Goal: Information Seeking & Learning: Find specific fact

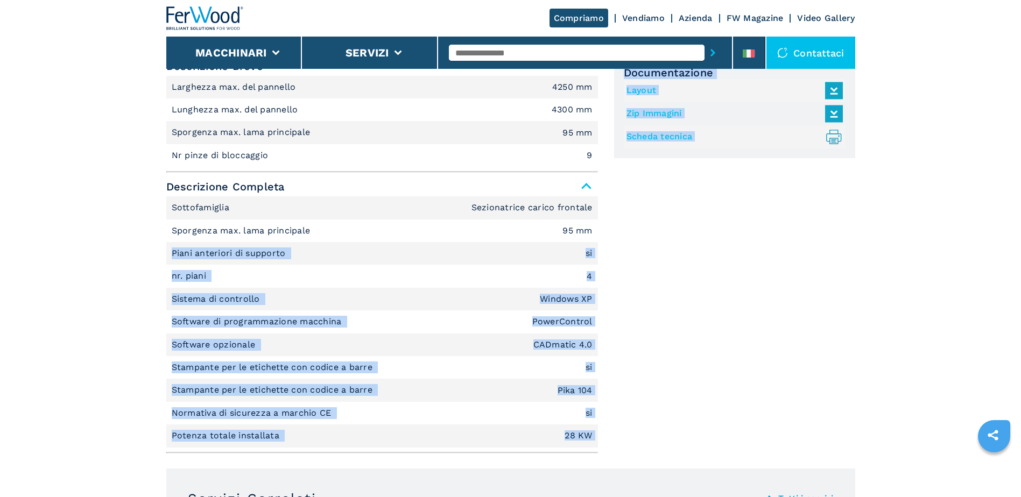
scroll to position [726, 0]
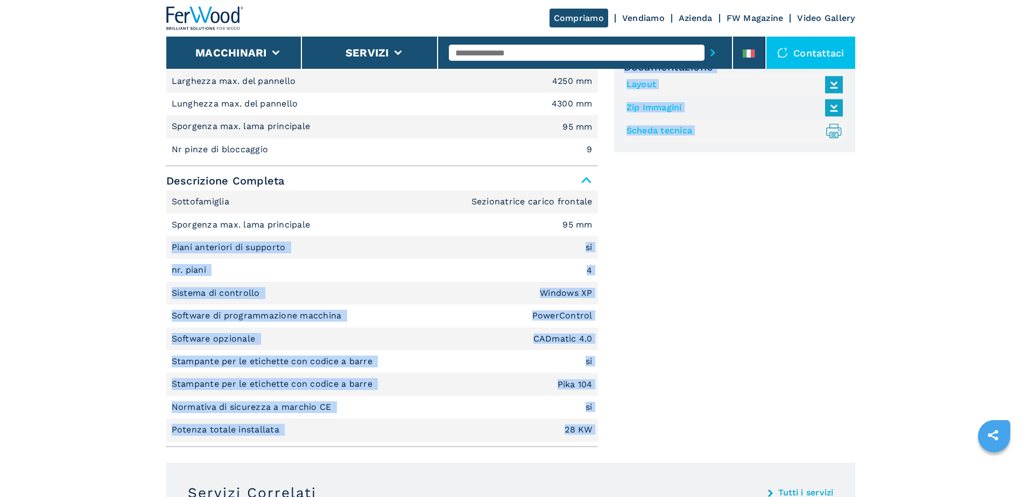
drag, startPoint x: 357, startPoint y: 304, endPoint x: 359, endPoint y: 312, distance: 8.4
click at [359, 312] on li "Software di programmazione macchina PowerControl" at bounding box center [382, 316] width 432 height 23
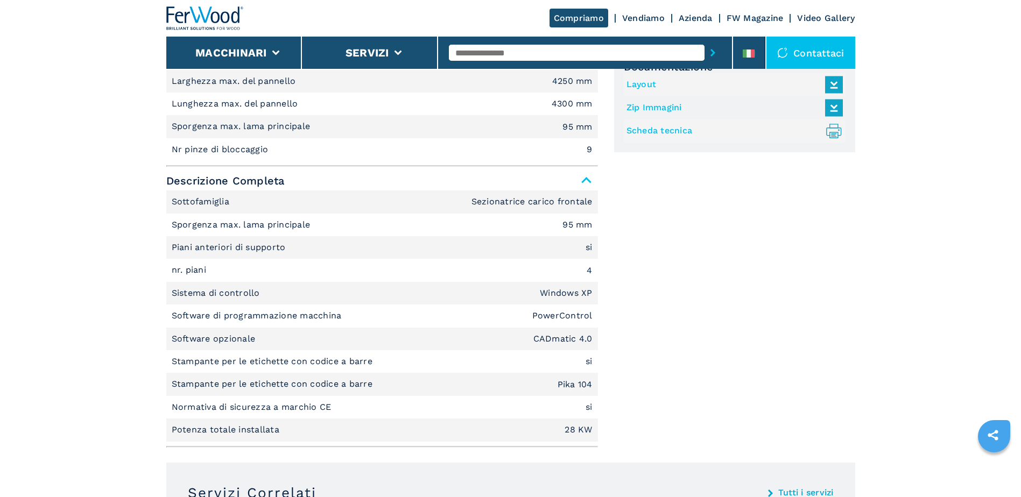
click at [189, 315] on p "Software di programmazione macchina" at bounding box center [258, 316] width 173 height 12
drag, startPoint x: 189, startPoint y: 315, endPoint x: 343, endPoint y: 320, distance: 153.5
click at [343, 320] on p "Software di programmazione macchina" at bounding box center [258, 316] width 173 height 12
click at [174, 354] on li "Stampante per le etichette con codice a barre si" at bounding box center [382, 361] width 432 height 23
click at [180, 344] on p "Software opzionale" at bounding box center [215, 339] width 87 height 12
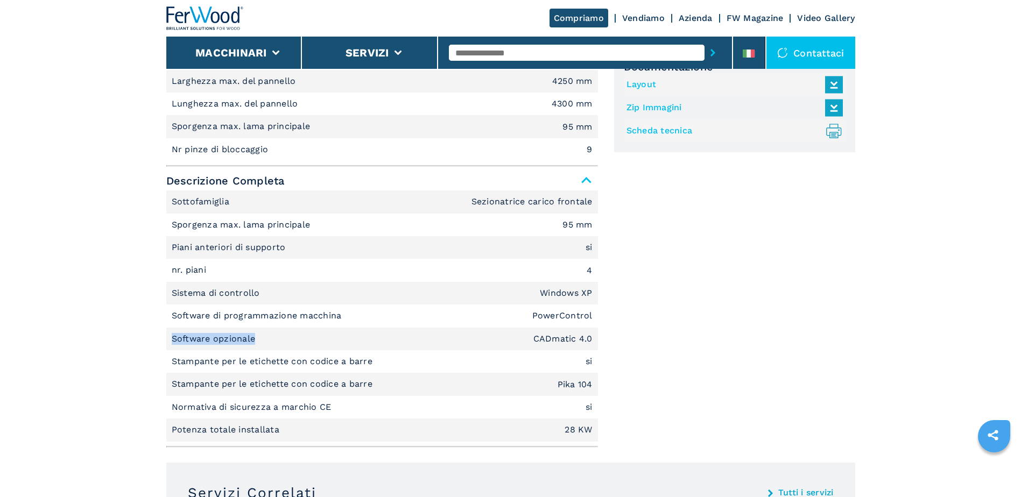
drag, startPoint x: 180, startPoint y: 344, endPoint x: 235, endPoint y: 345, distance: 54.9
click at [235, 345] on p "Software opzionale" at bounding box center [215, 339] width 87 height 12
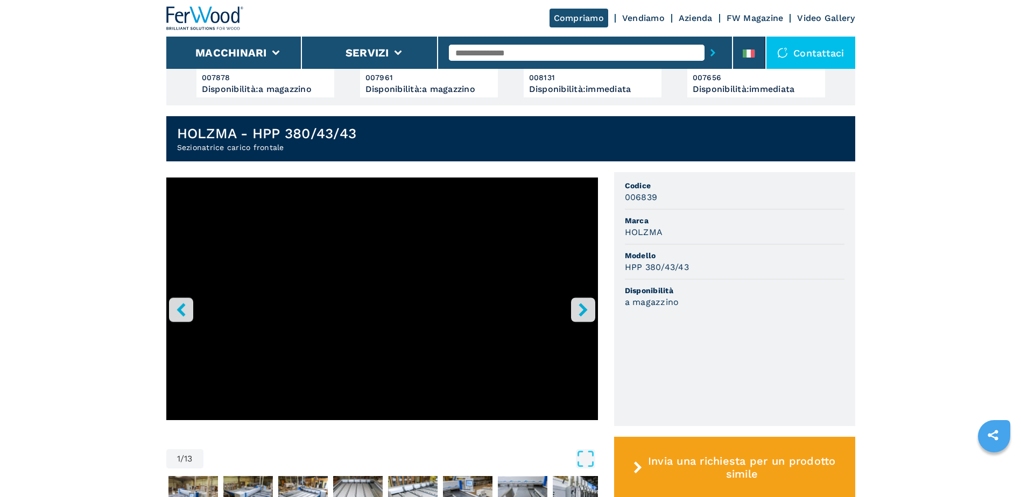
scroll to position [221, 0]
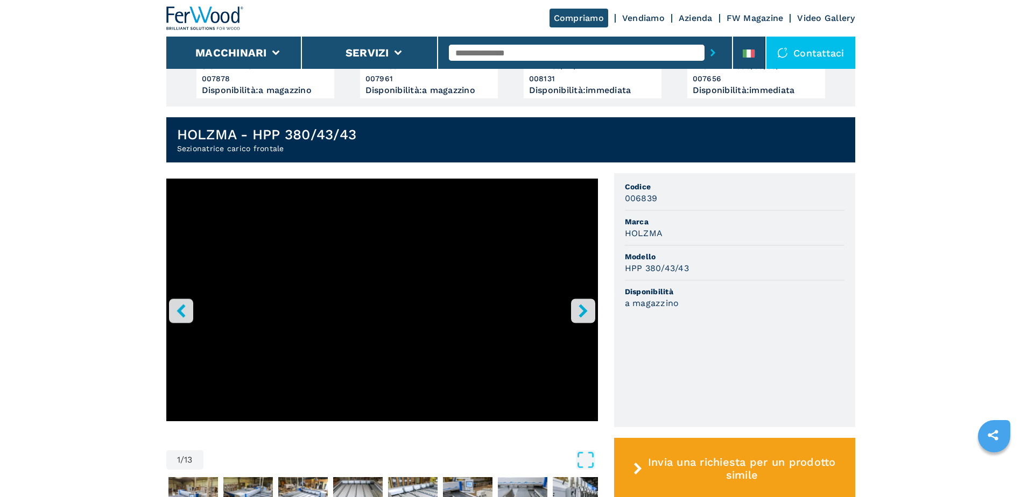
click at [636, 197] on h3 "006839" at bounding box center [641, 198] width 33 height 12
copy h3 "006839"
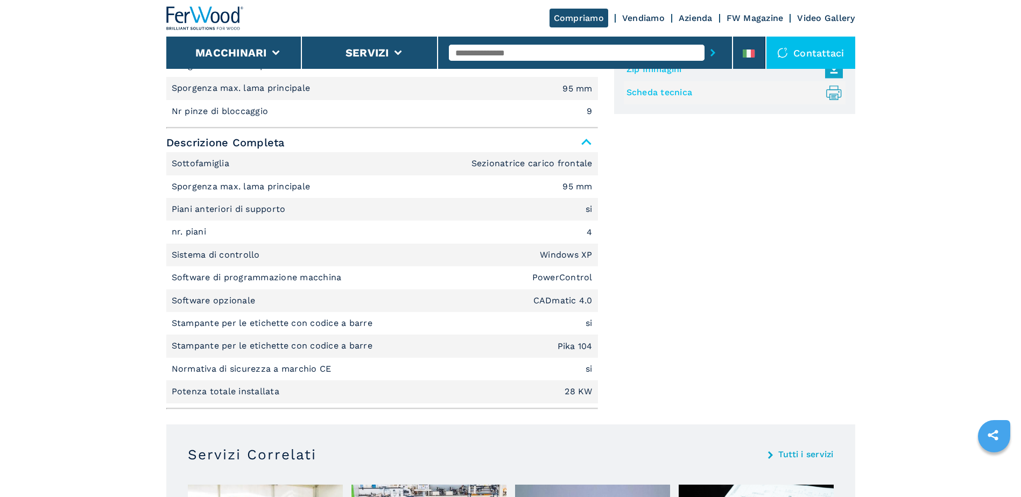
scroll to position [765, 0]
